Goal: Task Accomplishment & Management: Complete application form

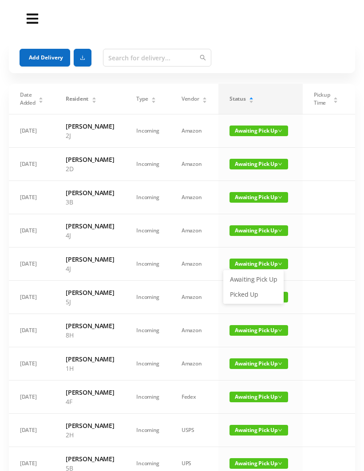
click at [244, 295] on link "Picked Up" at bounding box center [253, 294] width 58 height 14
click at [250, 269] on span "Awaiting Pick Up" at bounding box center [258, 263] width 59 height 11
click at [242, 333] on link "Picked Up" at bounding box center [253, 337] width 58 height 14
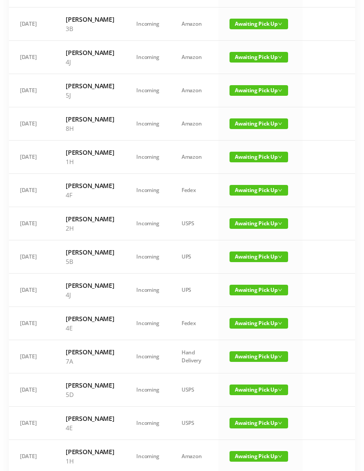
scroll to position [192, 0]
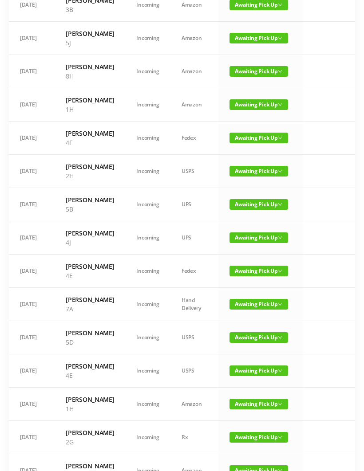
click at [260, 243] on span "Awaiting Pick Up" at bounding box center [258, 237] width 59 height 11
click at [239, 355] on link "Picked Up" at bounding box center [253, 357] width 58 height 14
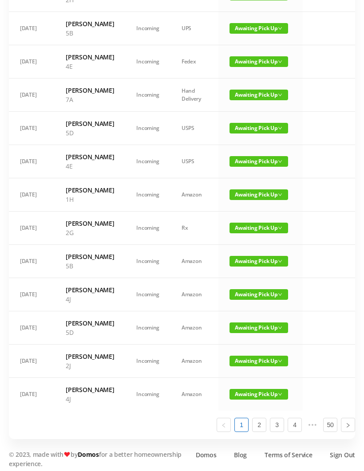
scroll to position [368, 0]
click at [250, 300] on span "Awaiting Pick Up" at bounding box center [258, 294] width 59 height 11
click at [247, 467] on link "Picked Up" at bounding box center [253, 470] width 58 height 14
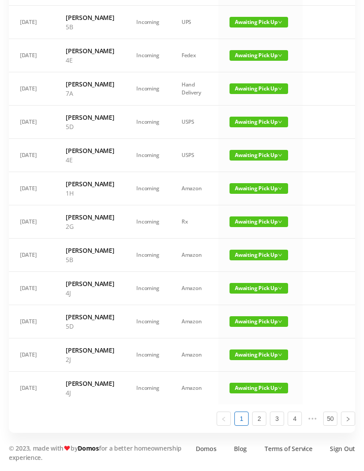
scroll to position [521, 0]
click at [254, 360] on span "Awaiting Pick Up" at bounding box center [258, 354] width 59 height 11
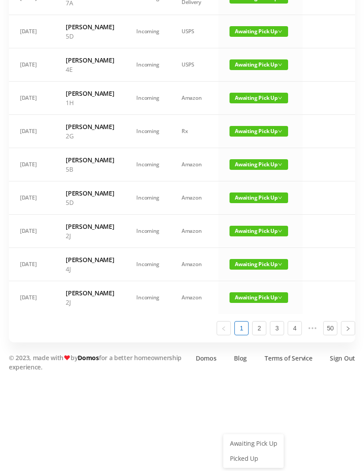
click at [248, 451] on link "Picked Up" at bounding box center [253, 458] width 58 height 14
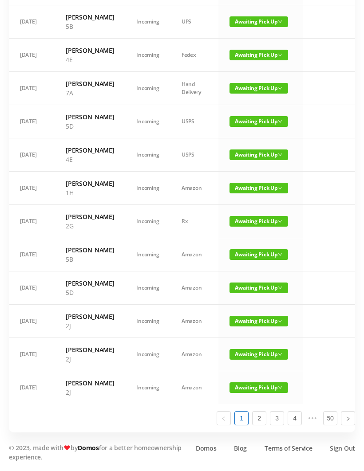
scroll to position [530, 0]
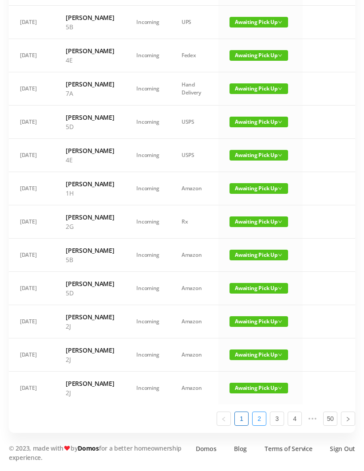
click at [262, 425] on link "2" at bounding box center [258, 418] width 13 height 13
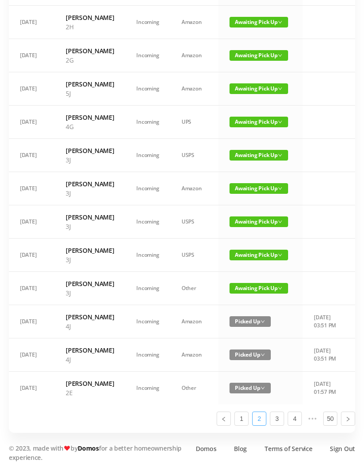
scroll to position [0, 0]
click at [255, 292] on span "Awaiting Pick Up" at bounding box center [258, 288] width 59 height 11
click at [245, 410] on link "Picked Up" at bounding box center [253, 417] width 58 height 14
click at [258, 250] on span "Awaiting Pick Up" at bounding box center [258, 255] width 59 height 11
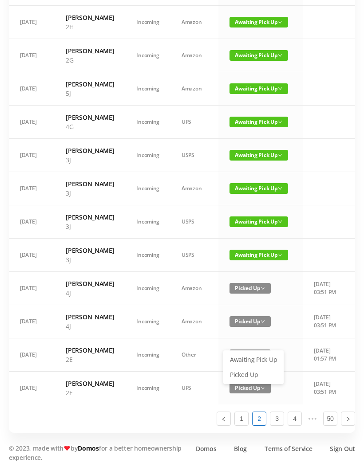
scroll to position [456, 0]
click at [248, 368] on link "Picked Up" at bounding box center [253, 375] width 58 height 14
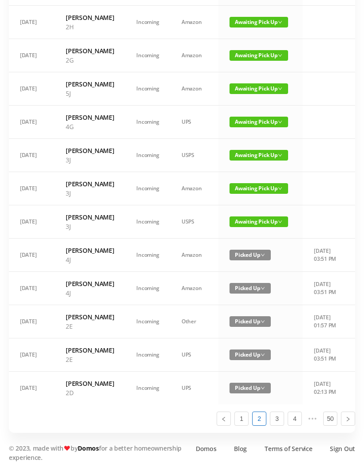
click at [254, 217] on span "Awaiting Pick Up" at bounding box center [258, 221] width 59 height 11
click at [247, 325] on link "Picked Up" at bounding box center [253, 332] width 58 height 14
click at [253, 183] on span "Awaiting Pick Up" at bounding box center [258, 188] width 59 height 11
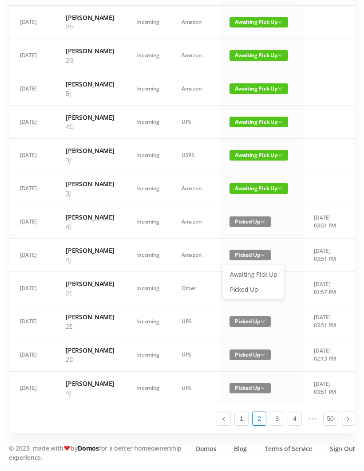
click at [242, 267] on link "Awaiting Pick Up" at bounding box center [253, 274] width 58 height 14
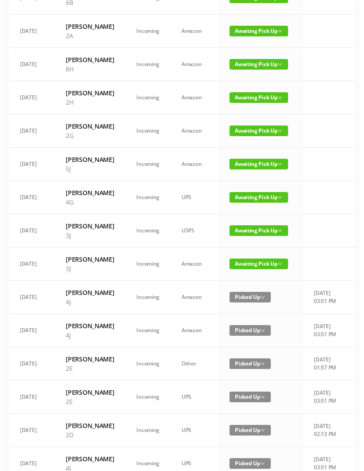
scroll to position [299, 0]
click at [259, 236] on span "Awaiting Pick Up" at bounding box center [258, 230] width 59 height 11
click at [252, 316] on link "Picked Up" at bounding box center [253, 322] width 58 height 14
click at [246, 269] on span "Awaiting Pick Up" at bounding box center [258, 263] width 59 height 11
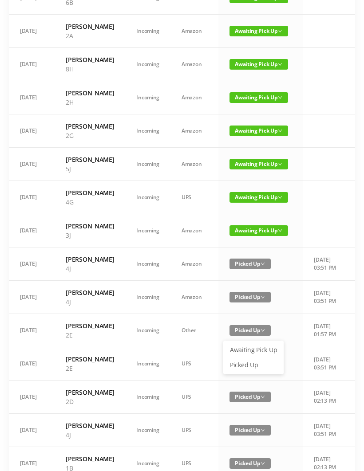
click at [247, 358] on link "Picked Up" at bounding box center [253, 365] width 58 height 14
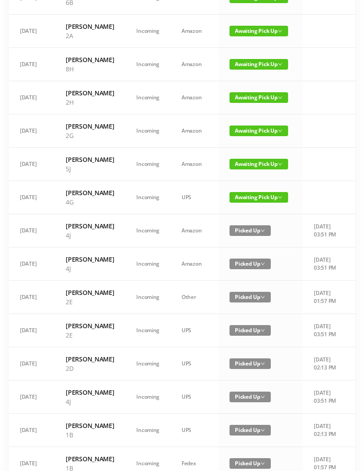
click at [259, 203] on span "Awaiting Pick Up" at bounding box center [258, 197] width 59 height 11
click at [247, 275] on link "Awaiting Pick Up" at bounding box center [253, 269] width 58 height 14
click at [252, 203] on span "Awaiting Pick Up" at bounding box center [258, 197] width 59 height 11
click at [242, 282] on link "Picked Up" at bounding box center [253, 285] width 58 height 14
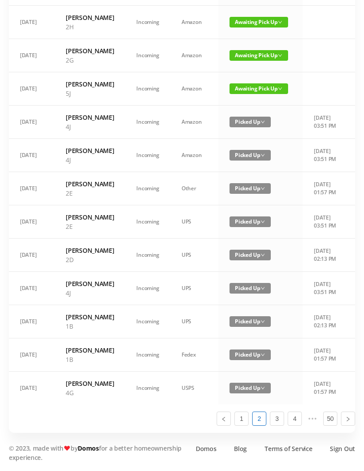
scroll to position [456, 0]
click at [281, 425] on link "3" at bounding box center [276, 418] width 13 height 13
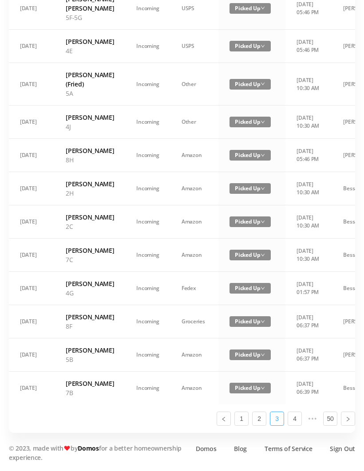
scroll to position [512, 0]
click at [243, 425] on link "1" at bounding box center [241, 418] width 13 height 13
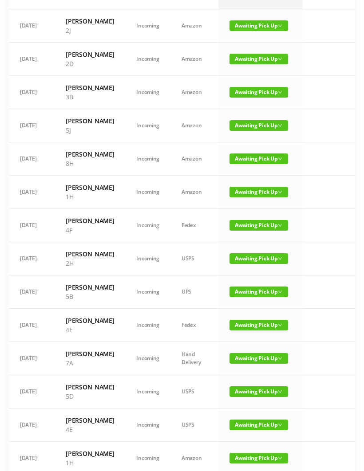
scroll to position [0, 0]
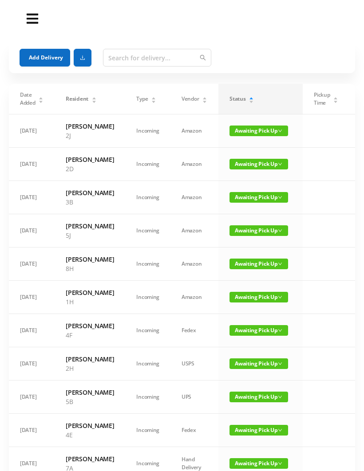
click at [55, 63] on button "Add Delivery" at bounding box center [45, 58] width 51 height 18
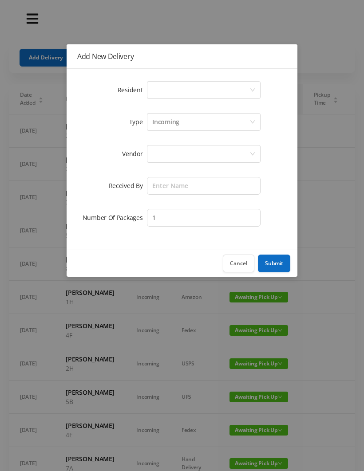
click at [172, 92] on div "Select a person" at bounding box center [200, 90] width 97 height 17
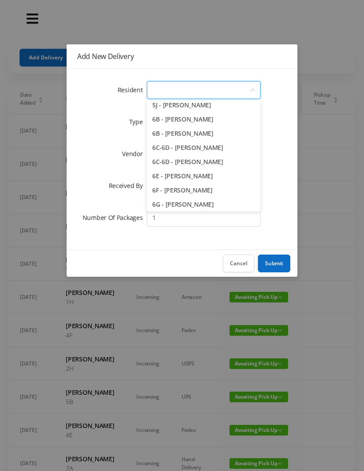
scroll to position [881, 0]
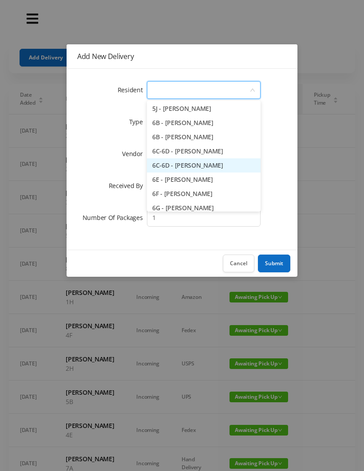
click at [235, 163] on li "6C-6D - [PERSON_NAME]" at bounding box center [204, 165] width 114 height 14
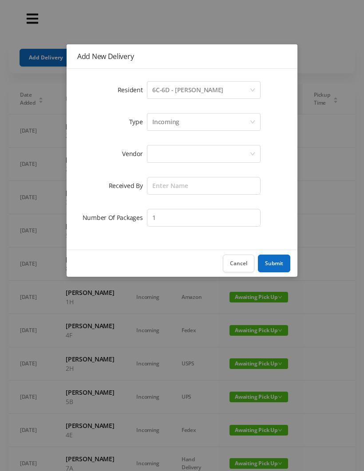
click at [197, 122] on div "Incoming" at bounding box center [200, 122] width 97 height 17
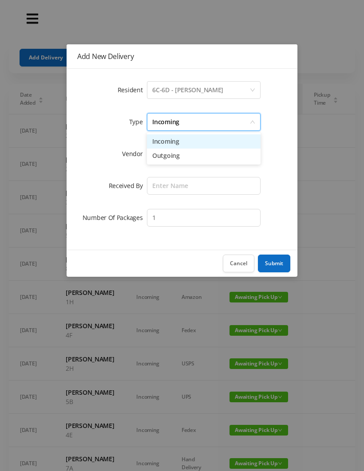
click at [196, 139] on li "Incoming" at bounding box center [204, 141] width 114 height 14
click at [185, 153] on div at bounding box center [200, 153] width 97 height 17
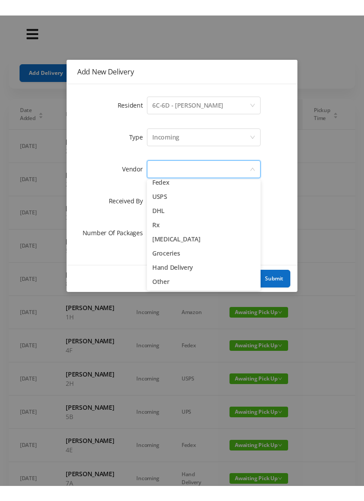
scroll to position [35, 0]
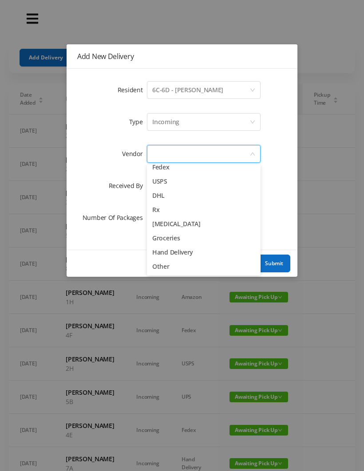
click at [190, 205] on li "Rx" at bounding box center [204, 210] width 114 height 14
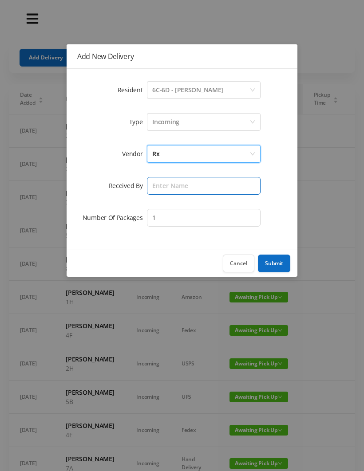
click at [184, 184] on input "text" at bounding box center [204, 186] width 114 height 18
type input "Melece"
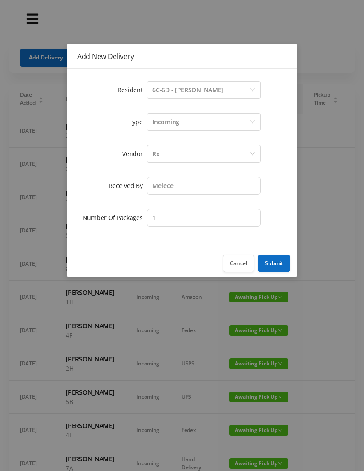
click at [268, 261] on button "Submit" at bounding box center [274, 264] width 32 height 18
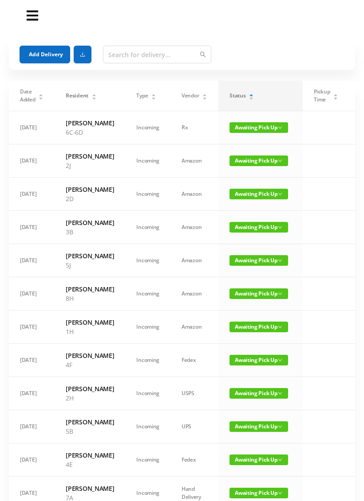
scroll to position [0, 0]
